Goal: Task Accomplishment & Management: Manage account settings

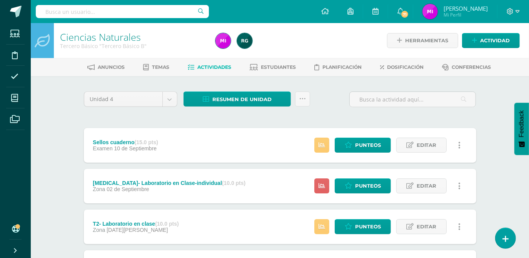
click at [477, 120] on div "Unidad 4 Unidad 1 Unidad 2 Unidad 3 Unidad 4 Resumen de unidad Descargar como H…" at bounding box center [280, 206] width 399 height 229
click at [491, 92] on div "Ciencias Naturales Tercero Básico "Tercero Básico B" Herramientas Detalle de as…" at bounding box center [280, 179] width 498 height 313
click at [227, 97] on span "Resumen de unidad" at bounding box center [241, 99] width 59 height 14
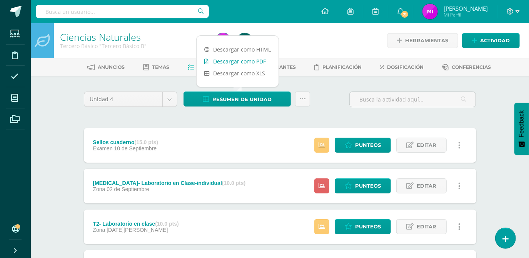
click at [245, 62] on link "Descargar como PDF" at bounding box center [238, 61] width 82 height 12
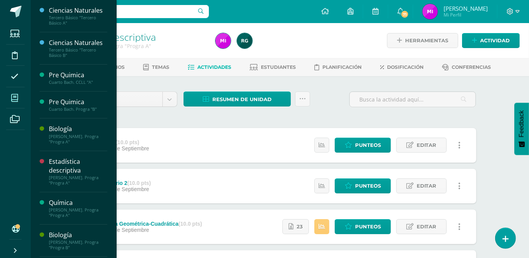
click at [17, 98] on icon at bounding box center [14, 98] width 7 height 8
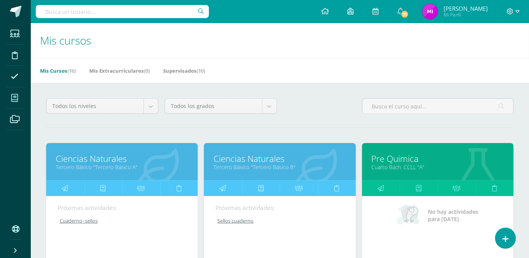
click at [325, 112] on div "Todos los niveles Todos los niveles Preprimaria Bach. Dibujo Básico Bach. CCLL …" at bounding box center [280, 109] width 474 height 22
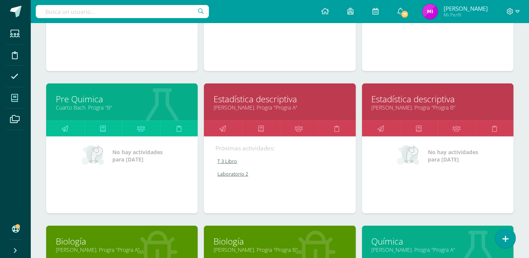
scroll to position [196, 0]
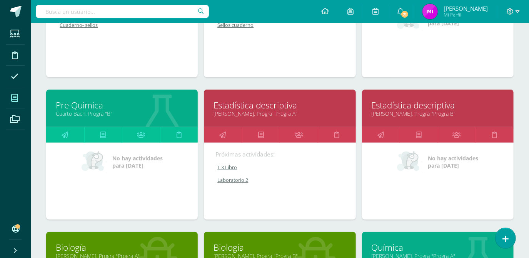
click at [258, 111] on link "[PERSON_NAME]. Progra "Progra A"" at bounding box center [280, 113] width 132 height 7
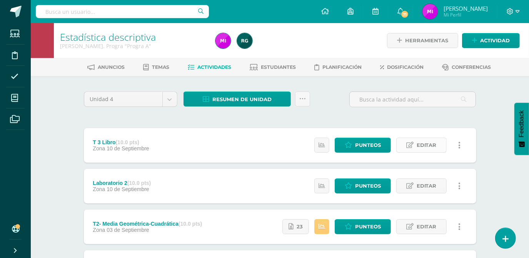
click at [427, 146] on span "Editar" at bounding box center [427, 145] width 20 height 14
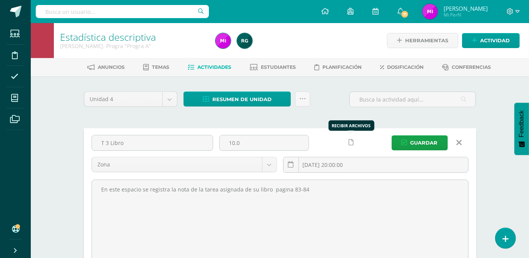
click at [354, 144] on link at bounding box center [351, 142] width 15 height 15
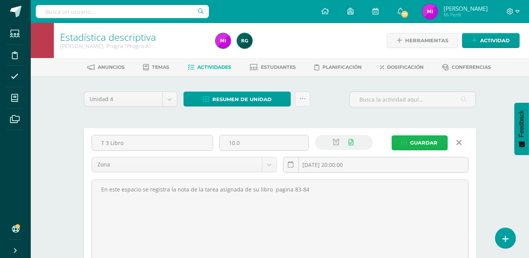
click at [427, 139] on span "Guardar" at bounding box center [424, 143] width 27 height 14
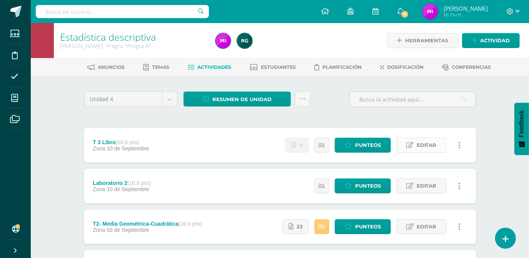
click at [428, 144] on span "Editar" at bounding box center [427, 145] width 20 height 14
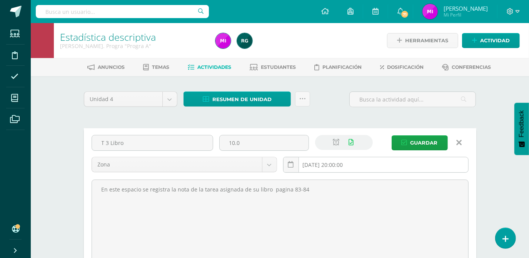
click at [373, 167] on input "[DATE] 20:00:00" at bounding box center [376, 164] width 185 height 15
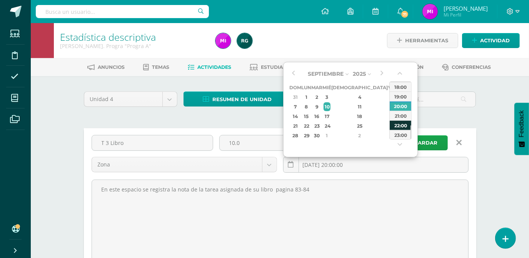
click at [407, 126] on div "22:00" at bounding box center [401, 125] width 22 height 10
type input "[DATE] 22:00"
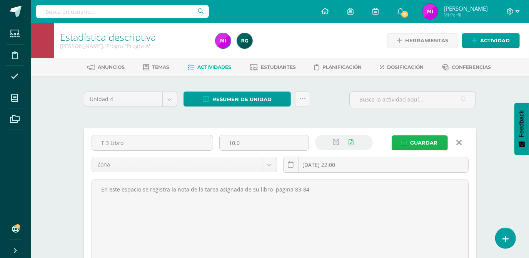
click at [421, 141] on span "Guardar" at bounding box center [424, 143] width 27 height 14
